Goal: Find contact information: Find contact information

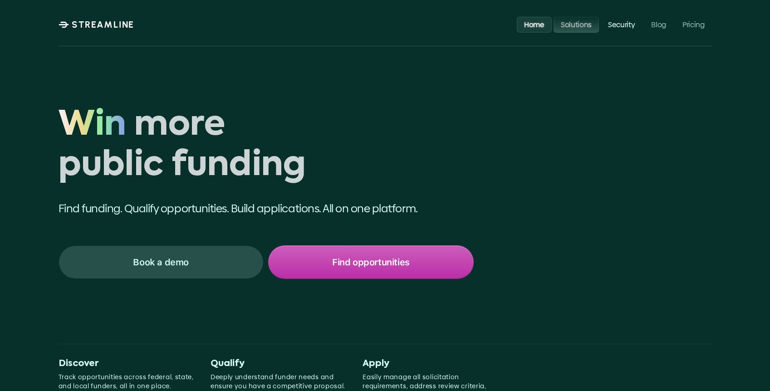
click at [576, 26] on p "Solutions" at bounding box center [575, 24] width 31 height 9
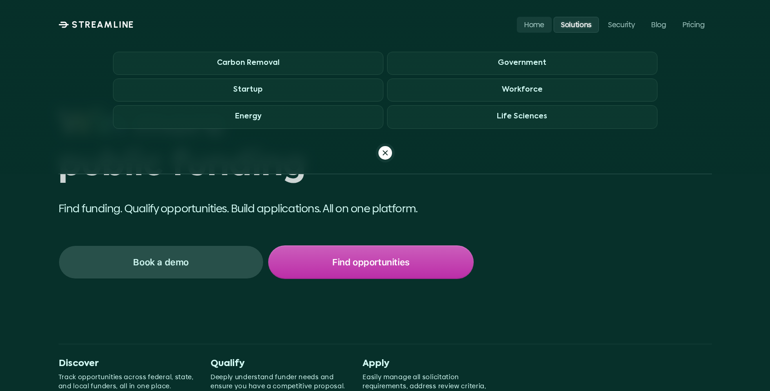
click at [691, 58] on div "Carbon Removal Government Startup Workforce Energy Life Sciences" at bounding box center [385, 99] width 682 height 125
click at [580, 24] on p "Solutions" at bounding box center [575, 24] width 31 height 9
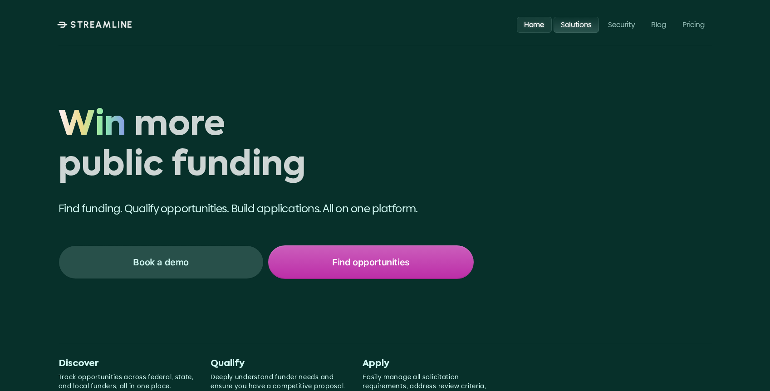
click at [580, 24] on p "Solutions" at bounding box center [575, 24] width 31 height 9
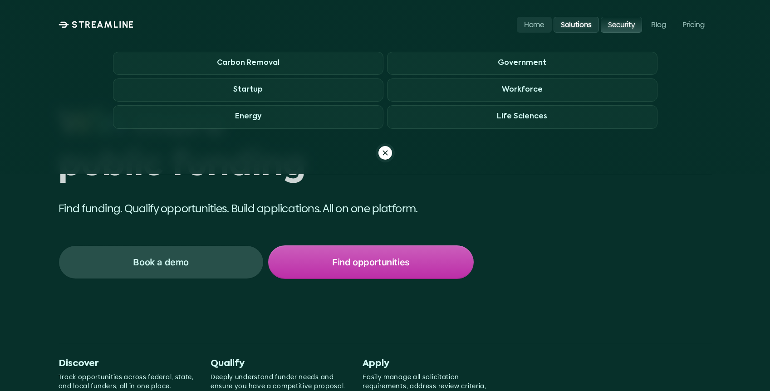
click at [619, 28] on p "Security" at bounding box center [621, 24] width 27 height 9
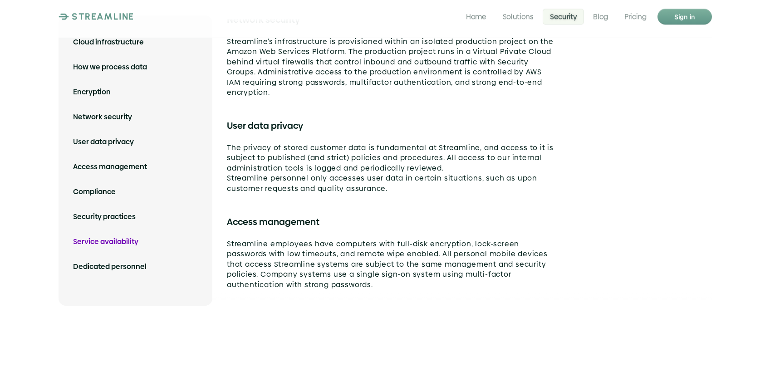
scroll to position [1796, 0]
click at [107, 236] on p "Service availability" at bounding box center [135, 241] width 125 height 10
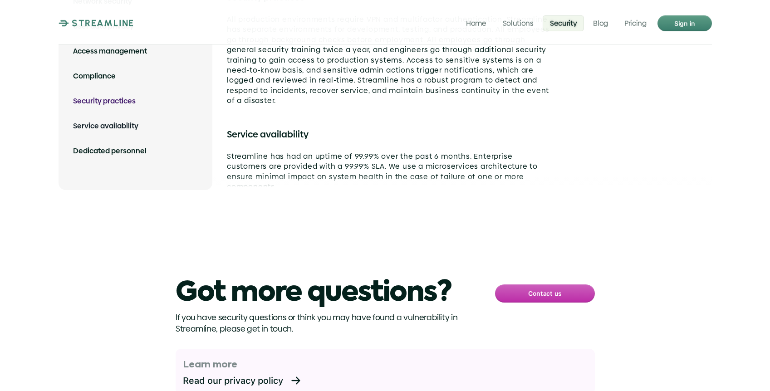
scroll to position [230, 0]
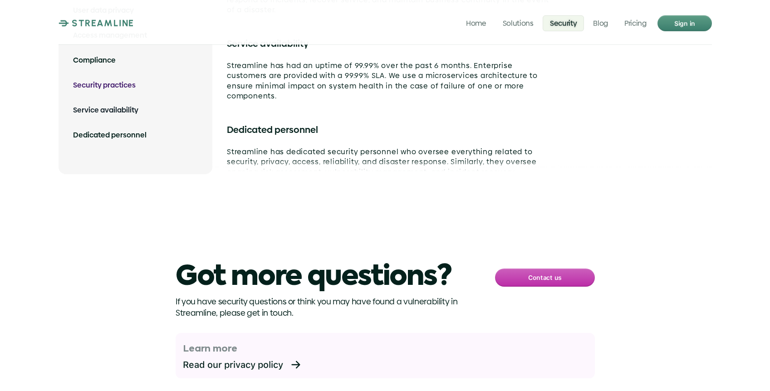
click at [107, 235] on div "Got more questions? If you have security questions or think you may have found …" at bounding box center [385, 354] width 770 height 273
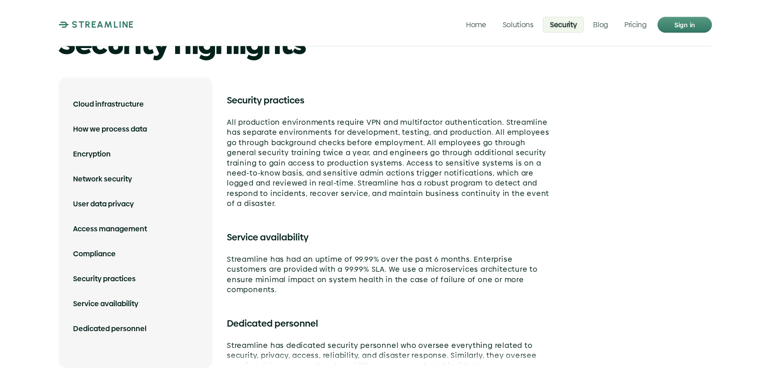
scroll to position [1493, 0]
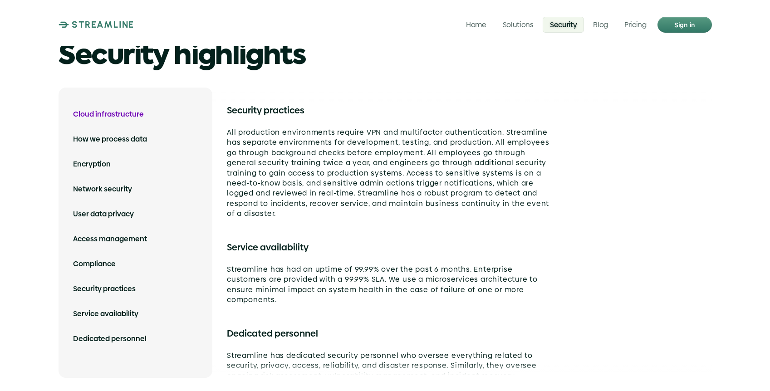
click at [112, 109] on p "Cloud infrastructure" at bounding box center [135, 114] width 125 height 10
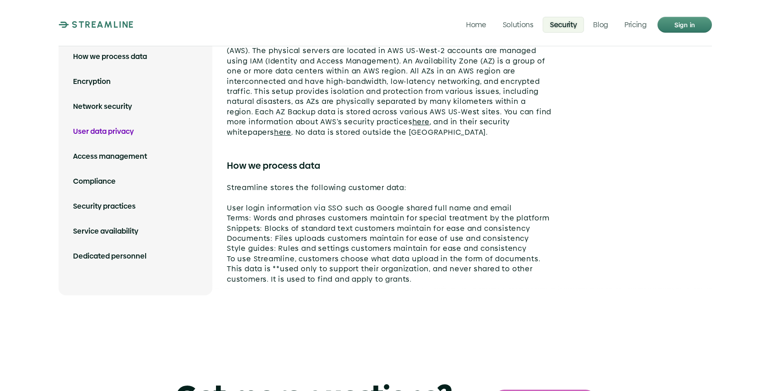
click at [107, 127] on p "User data privacy" at bounding box center [135, 132] width 125 height 10
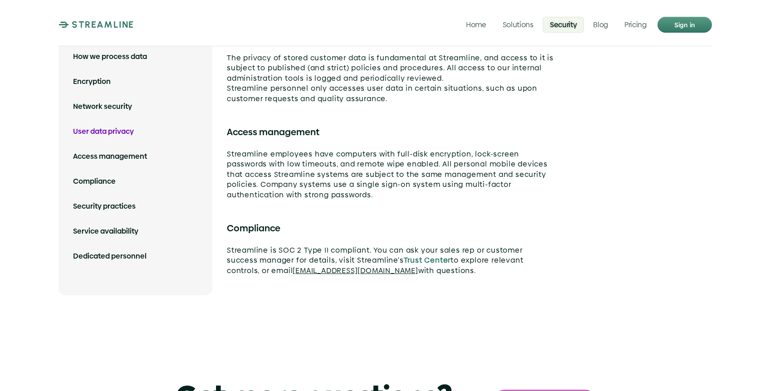
scroll to position [542, 0]
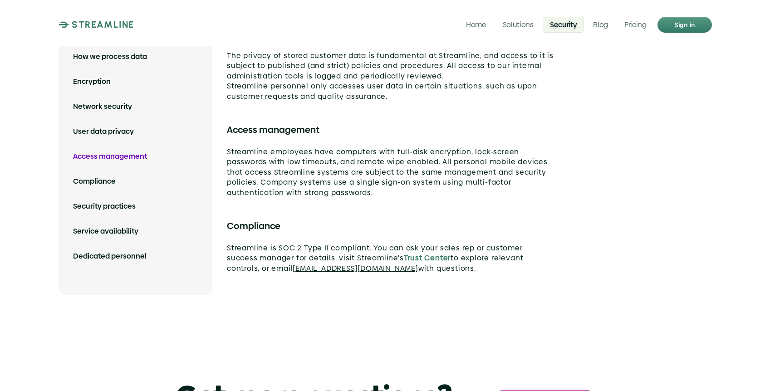
click at [124, 153] on p "Access management" at bounding box center [135, 156] width 125 height 10
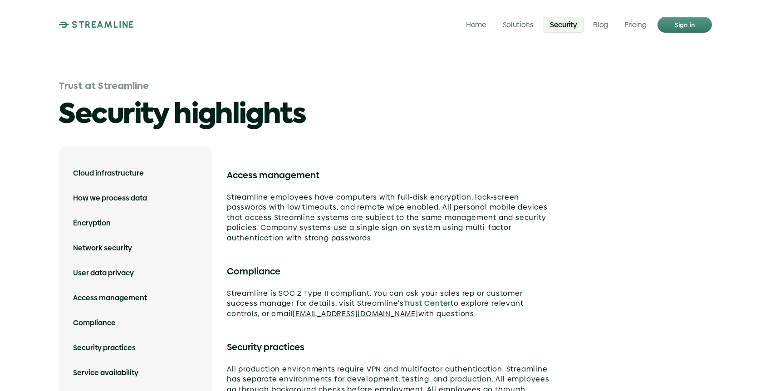
scroll to position [1432, 0]
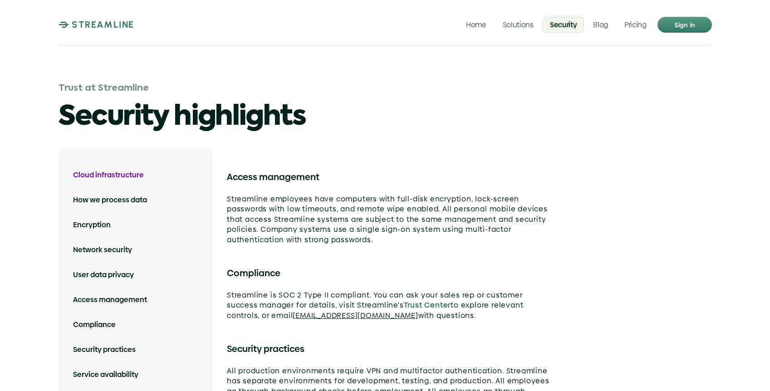
click at [99, 170] on p "Cloud infrastructure" at bounding box center [135, 175] width 125 height 10
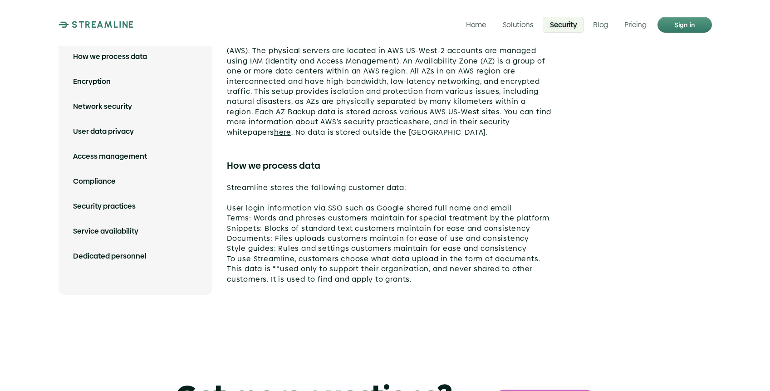
click at [271, 250] on p "User login information via SSO such as Google shared full name and email Terms:…" at bounding box center [390, 239] width 326 height 92
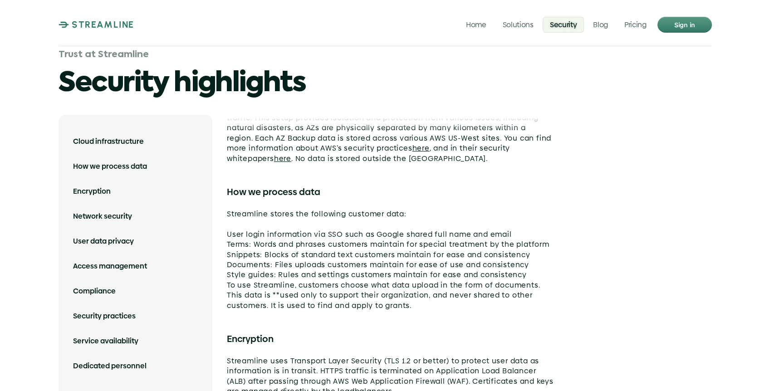
scroll to position [84, 0]
drag, startPoint x: 260, startPoint y: 289, endPoint x: 254, endPoint y: 289, distance: 5.9
click at [254, 289] on p "User login information via SSO such as Google shared full name and email Terms:…" at bounding box center [390, 264] width 326 height 92
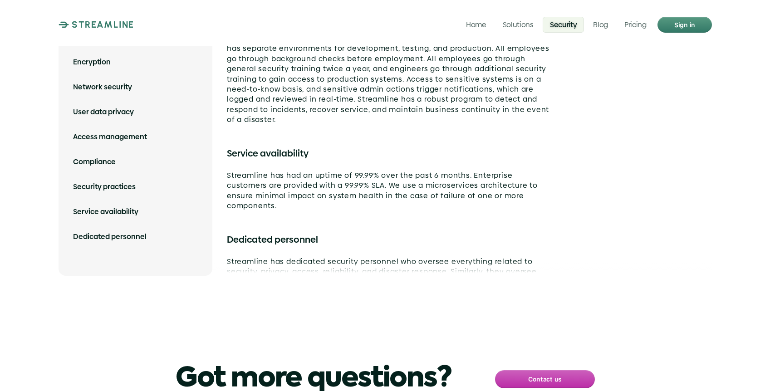
scroll to position [816, 0]
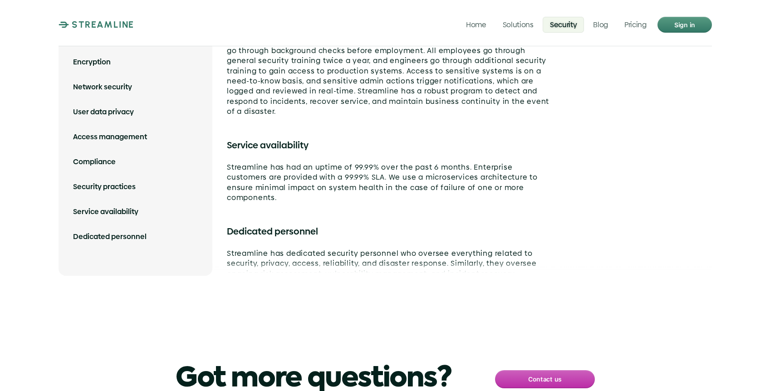
click at [353, 278] on span "[EMAIL_ADDRESS][DOMAIN_NAME]" at bounding box center [392, 283] width 125 height 10
drag, startPoint x: 463, startPoint y: 258, endPoint x: 331, endPoint y: 258, distance: 132.0
click at [331, 279] on p "Contact our security team: [EMAIL_ADDRESS][DOMAIN_NAME]" at bounding box center [390, 284] width 326 height 10
copy span "[EMAIL_ADDRESS][DOMAIN_NAME]"
